Goal: Information Seeking & Learning: Learn about a topic

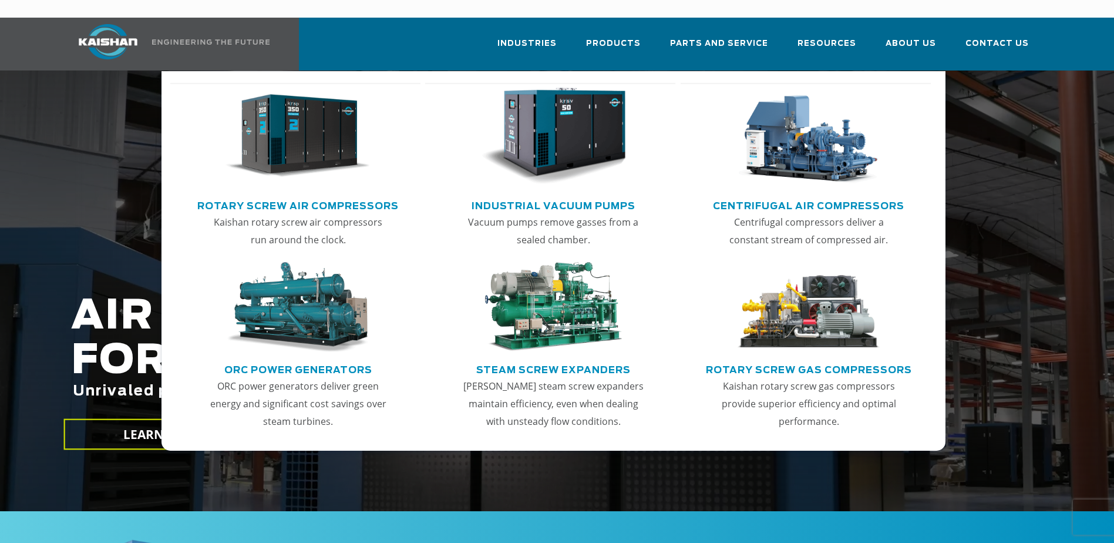
click at [302, 118] on img "Main menu" at bounding box center [298, 136] width 144 height 97
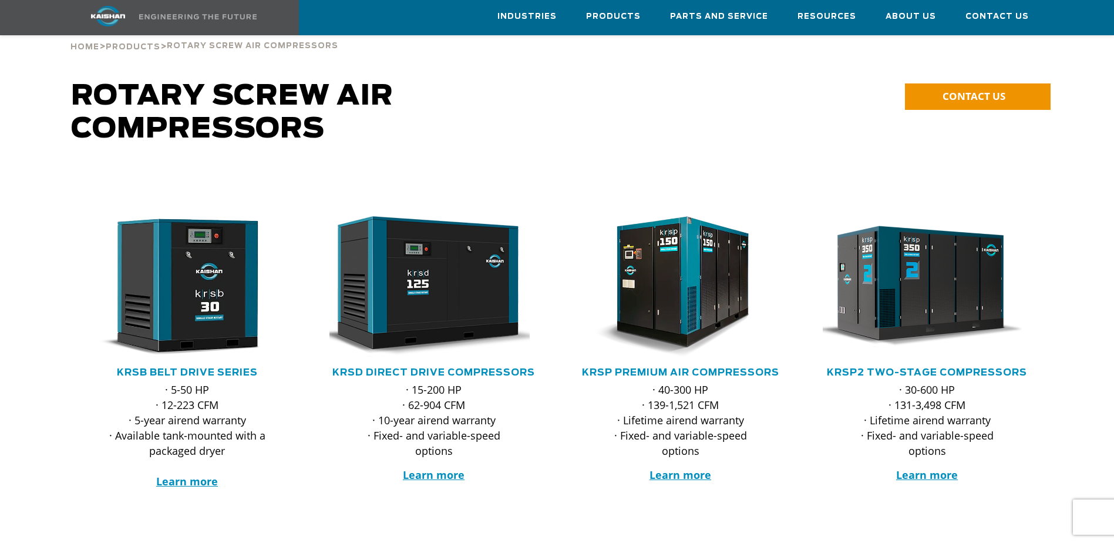
scroll to position [352, 0]
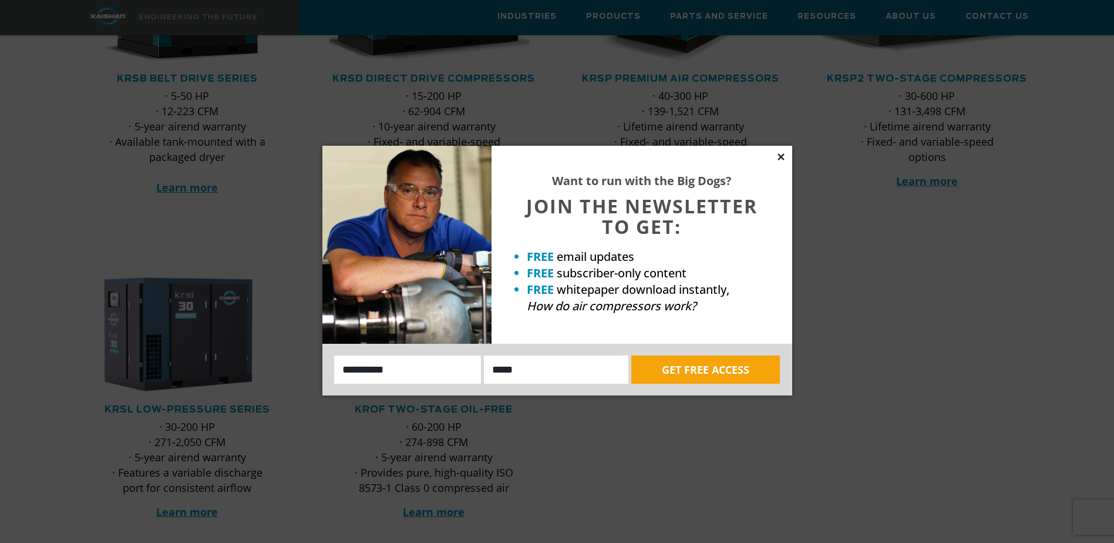
click at [780, 156] on icon at bounding box center [781, 156] width 6 height 6
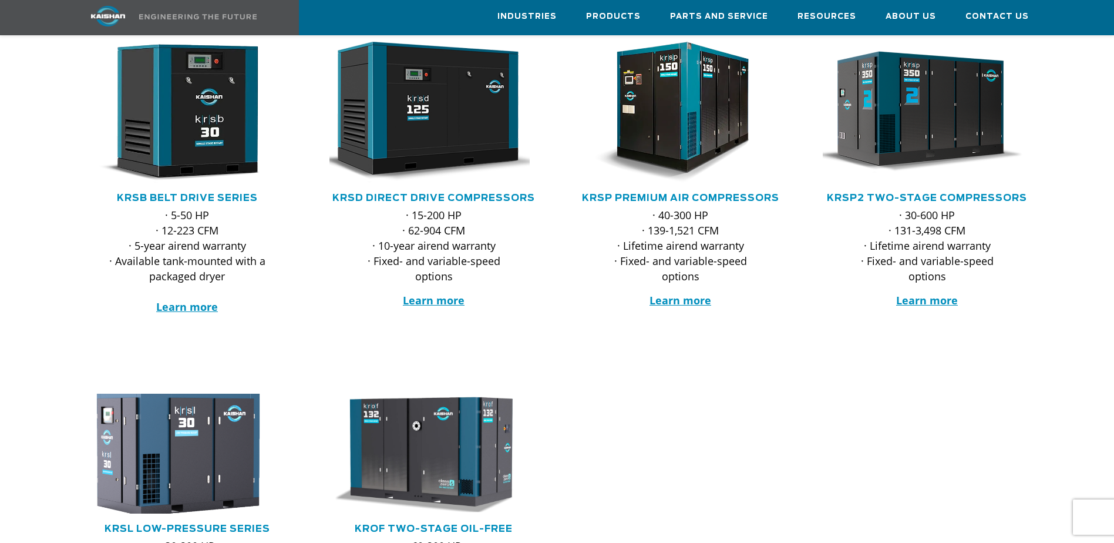
scroll to position [59, 0]
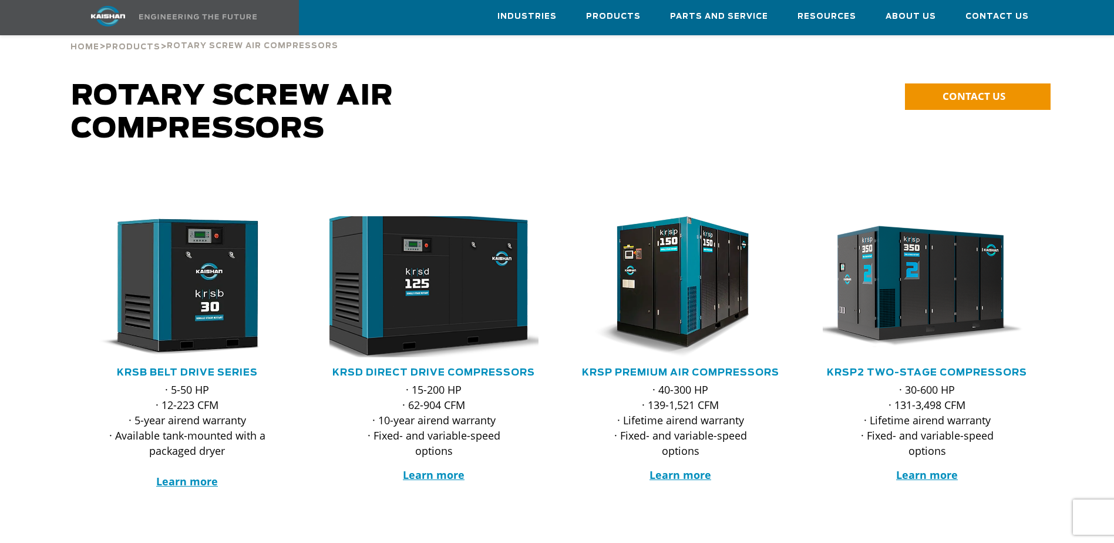
click at [430, 265] on img at bounding box center [425, 286] width 230 height 155
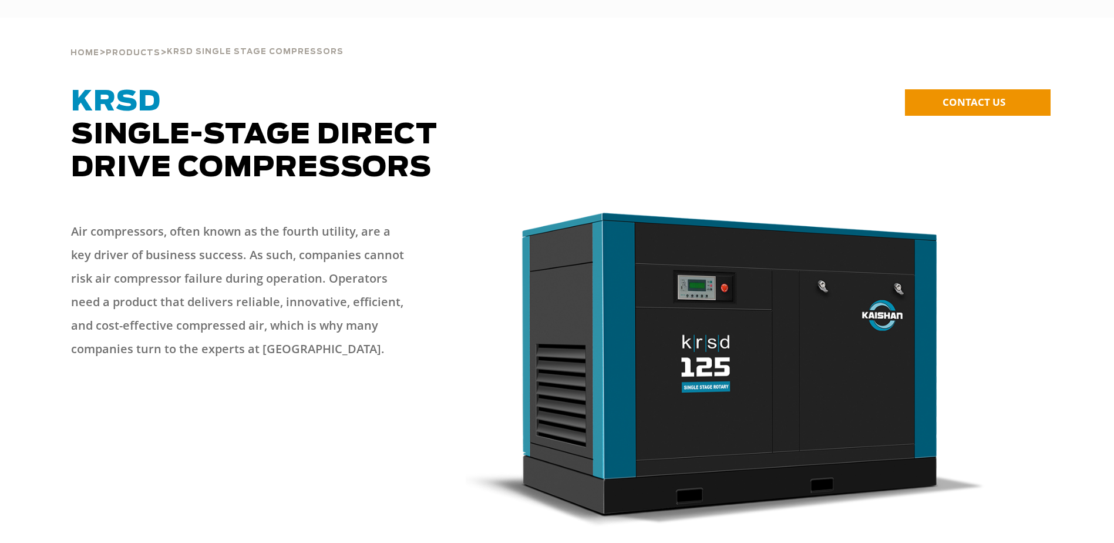
click at [453, 351] on div "Air compressors, often known as the fourth utility, are a key driver of busines…" at bounding box center [557, 379] width 1025 height 342
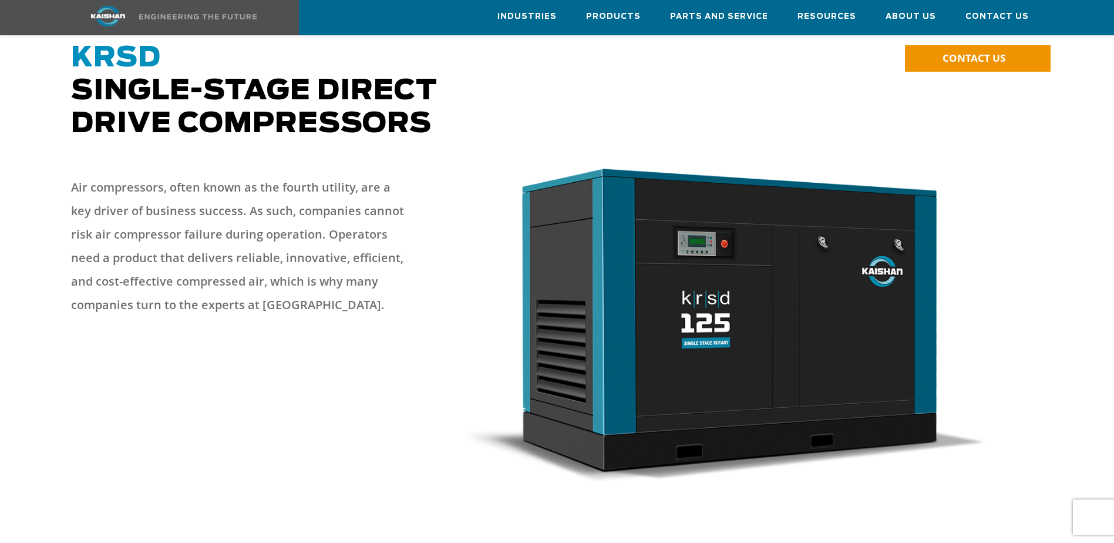
scroll to position [117, 0]
